Goal: Information Seeking & Learning: Check status

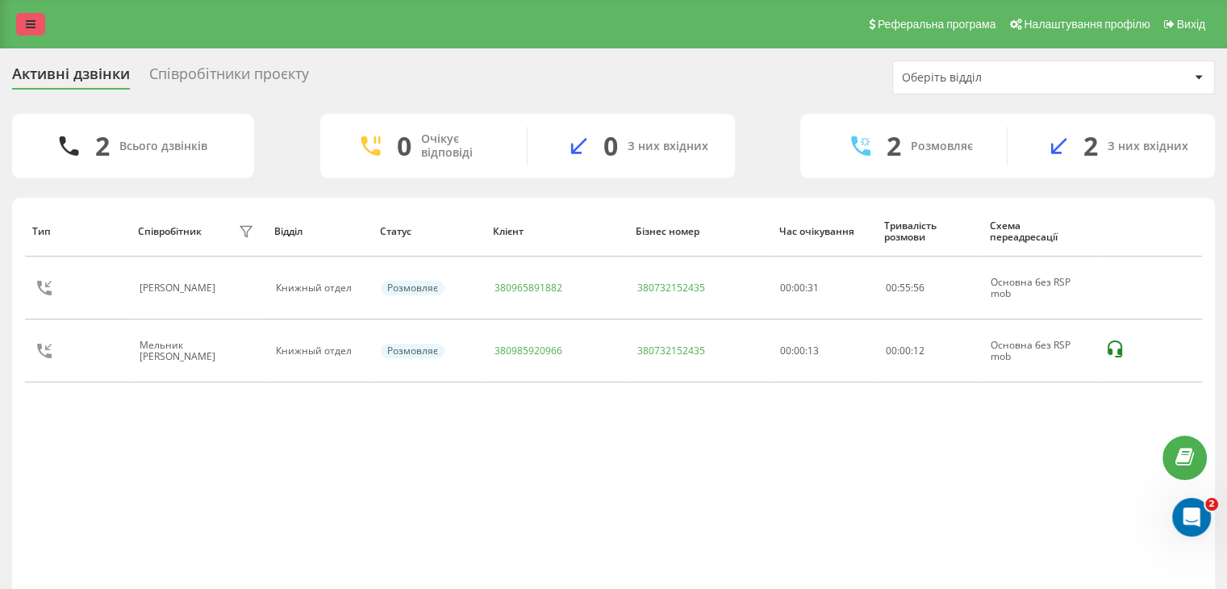
click at [28, 23] on icon at bounding box center [31, 24] width 10 height 11
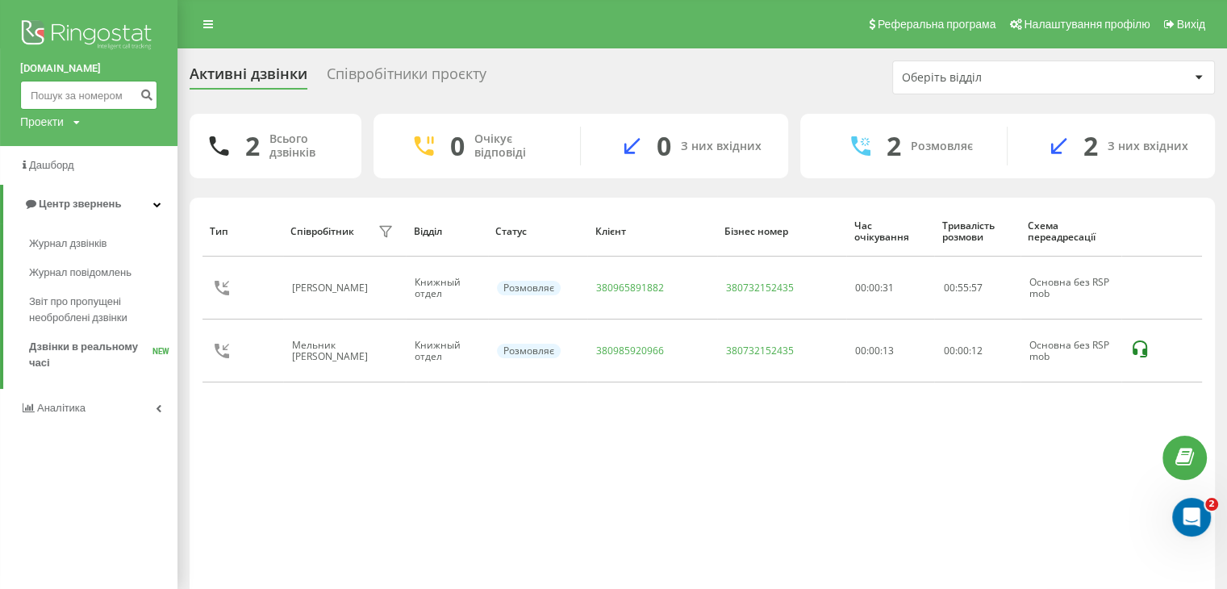
click at [77, 100] on input at bounding box center [88, 95] width 137 height 29
paste input "380983535733"
type input "380983535733"
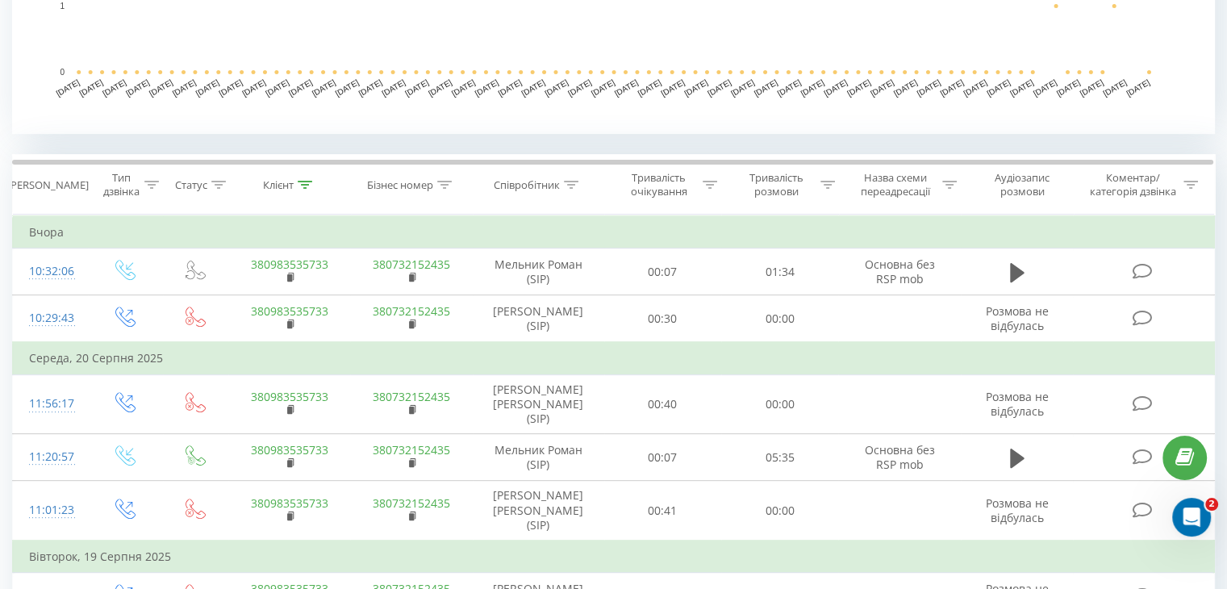
scroll to position [484, 0]
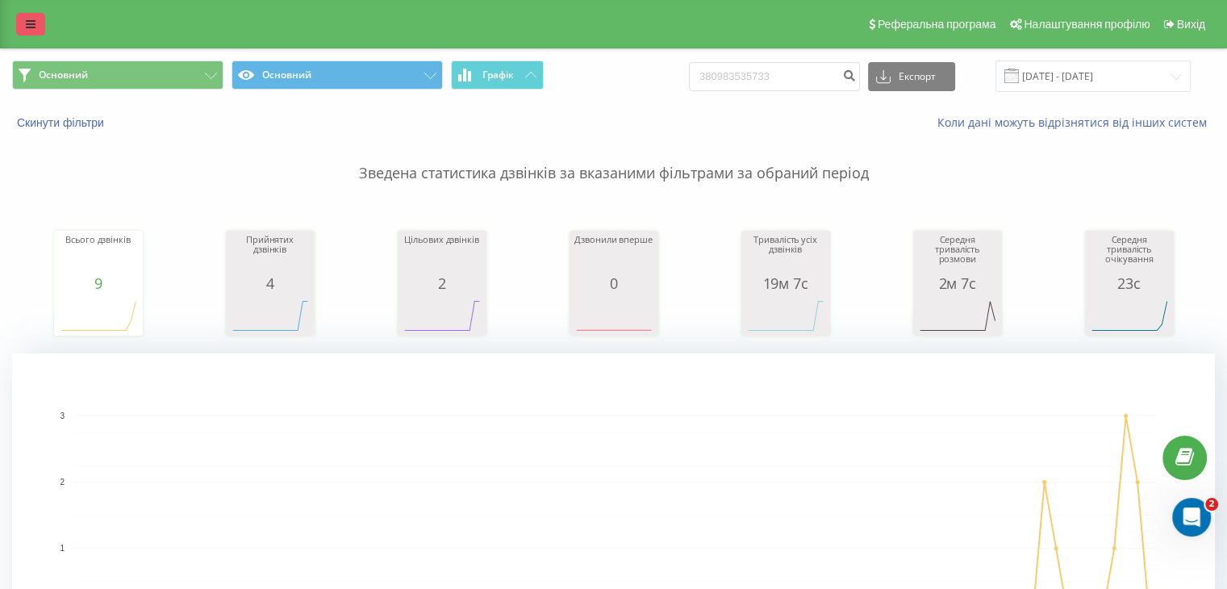
click at [19, 30] on link at bounding box center [30, 24] width 29 height 23
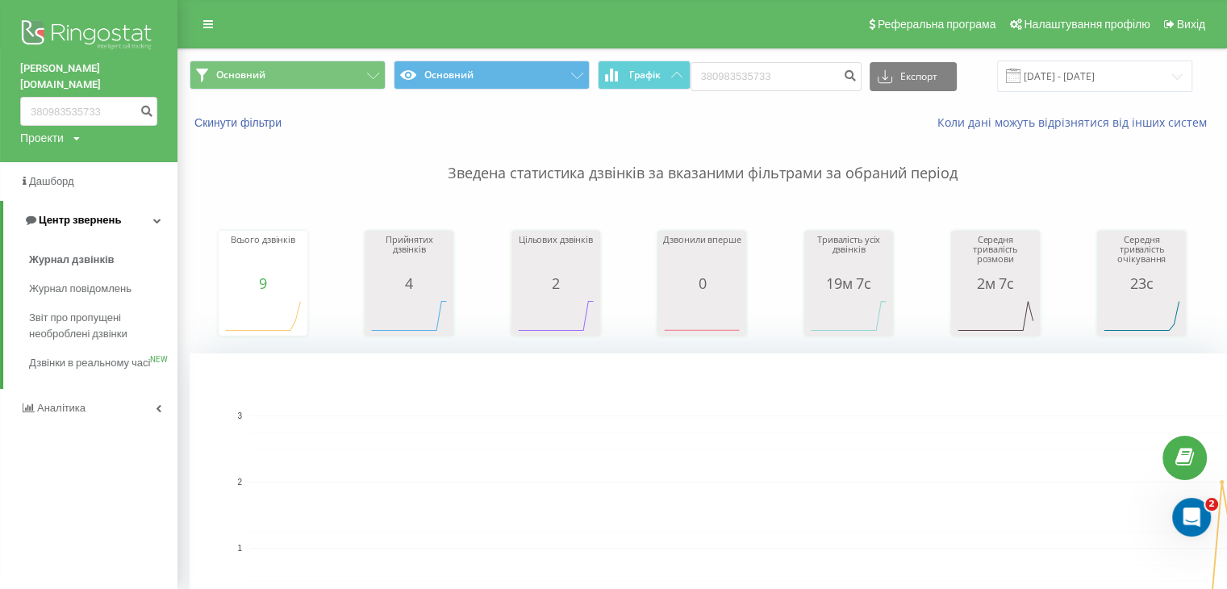
click at [86, 201] on link "Центр звернень" at bounding box center [90, 220] width 174 height 39
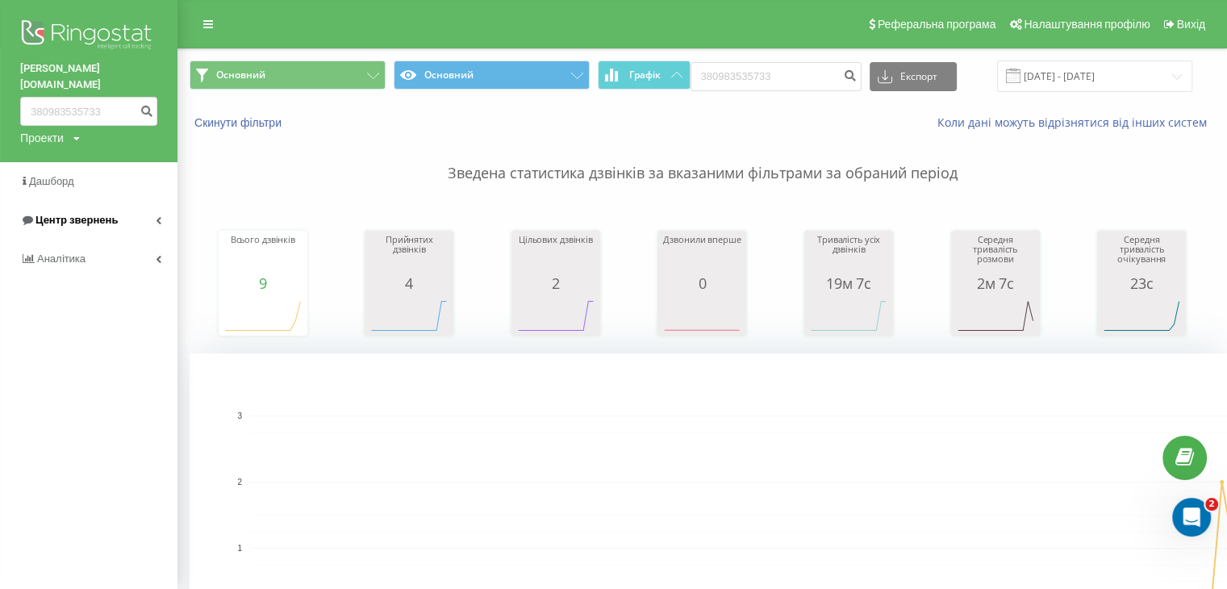
click at [77, 214] on span "Центр звернень" at bounding box center [76, 220] width 82 height 12
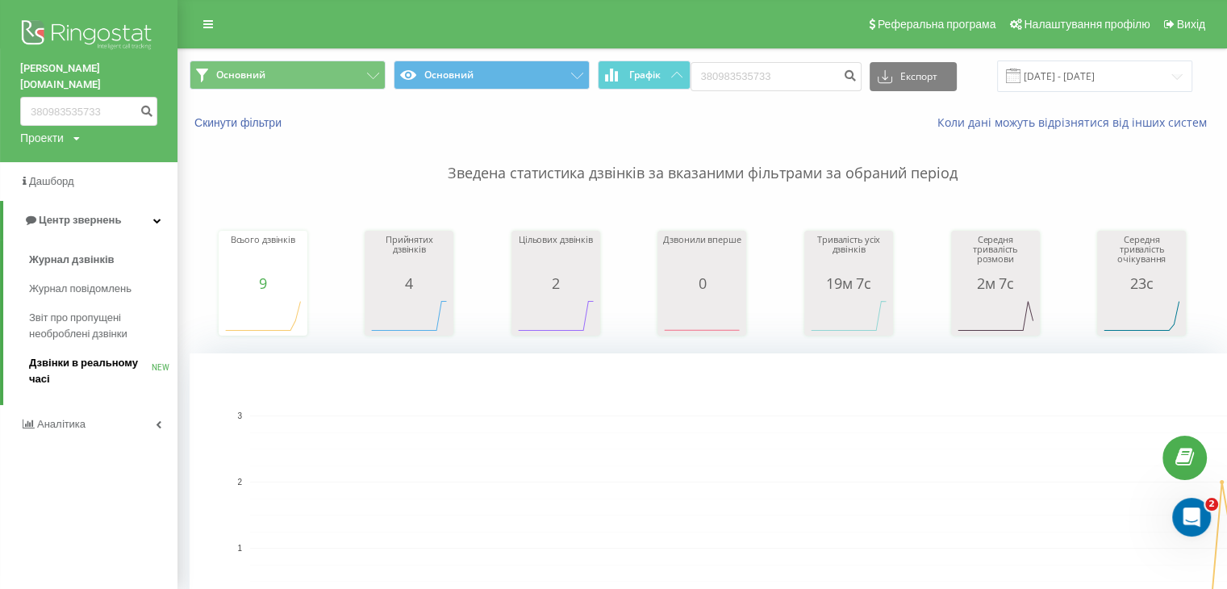
click at [58, 355] on span "Дзвінки в реальному часі" at bounding box center [90, 371] width 123 height 32
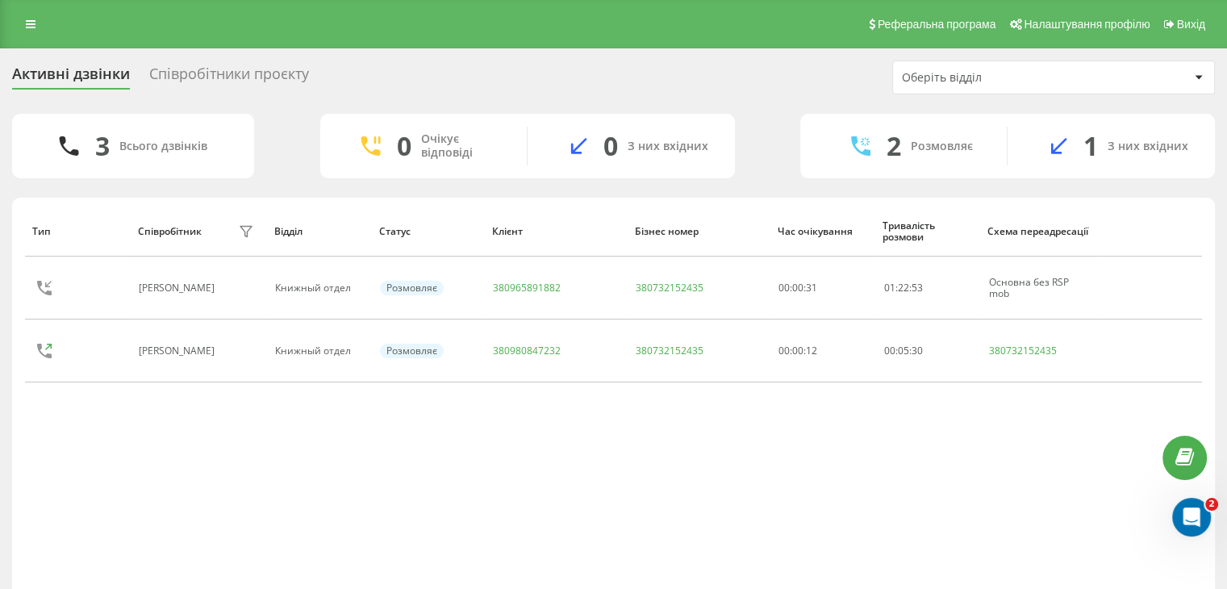
drag, startPoint x: 32, startPoint y: 10, endPoint x: 32, endPoint y: 20, distance: 9.7
click at [32, 11] on div "Реферальна програма Налаштування профілю Вихід" at bounding box center [613, 24] width 1227 height 48
click at [32, 20] on icon at bounding box center [31, 24] width 10 height 11
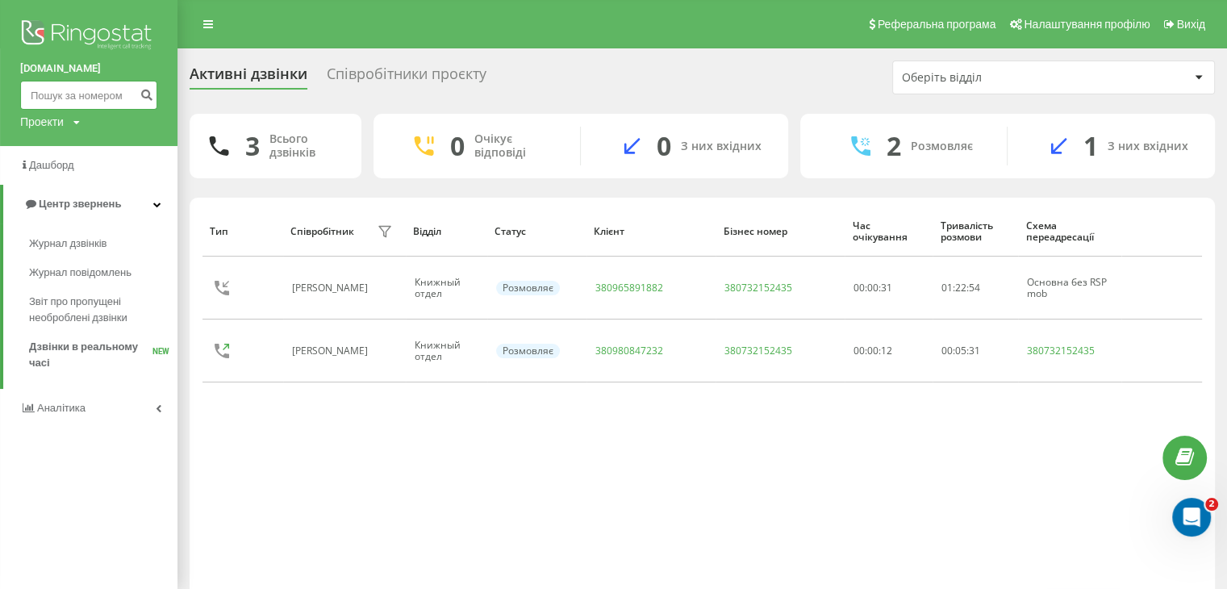
click at [49, 99] on input at bounding box center [88, 95] width 137 height 29
paste input "0982903691"
type input "0982903691"
